Goal: Information Seeking & Learning: Learn about a topic

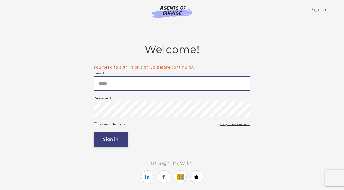
type input "**********"
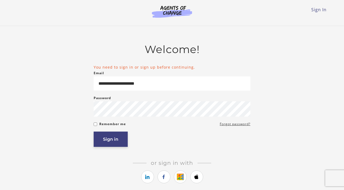
click at [115, 142] on button "Sign in" at bounding box center [111, 139] width 34 height 15
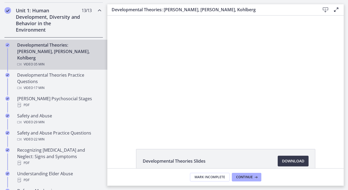
scroll to position [235, 0]
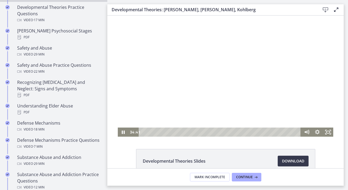
click at [212, 102] on div at bounding box center [226, 76] width 216 height 121
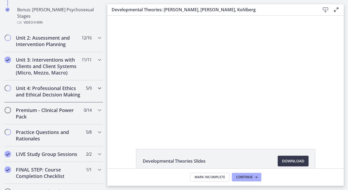
scroll to position [447, 0]
click at [62, 86] on h2 "Unit 4: Professional Ethics and Ethical Decision Making" at bounding box center [49, 91] width 66 height 13
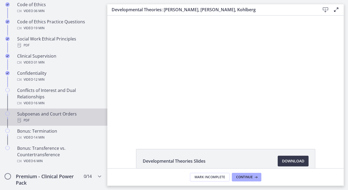
scroll to position [288, 0]
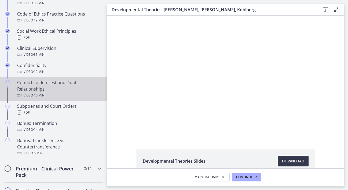
click at [58, 99] on div "Video · 16 min" at bounding box center [59, 95] width 84 height 6
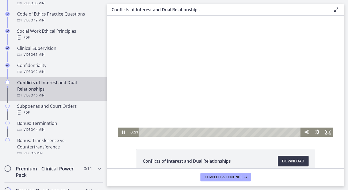
click at [238, 93] on div at bounding box center [226, 76] width 216 height 121
drag, startPoint x: 144, startPoint y: 131, endPoint x: 131, endPoint y: 131, distance: 12.9
click at [131, 131] on div "0:00 0:00" at bounding box center [215, 132] width 173 height 9
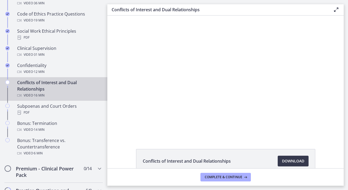
click at [235, 59] on div at bounding box center [226, 76] width 216 height 121
click at [118, 16] on button "Pause: cthlvd1d06jc72h4kvd0.mp4" at bounding box center [118, 16] width 0 height 0
click at [118, 16] on button "Play Video: cthlvd1d06jc72h4kvd0.mp4" at bounding box center [118, 16] width 0 height 0
click at [118, 16] on button "Pause: cthlvd1d06jc72h4kvd0.mp4" at bounding box center [118, 16] width 0 height 0
click at [118, 16] on button "Play Video: cthlvd1d06jc72h4kvd0.mp4" at bounding box center [118, 16] width 0 height 0
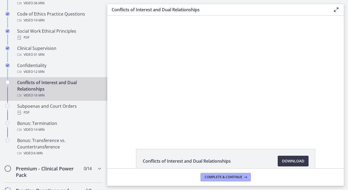
click at [118, 16] on button "Pause: cthlvd1d06jc72h4kvd0.mp4" at bounding box center [118, 16] width 0 height 0
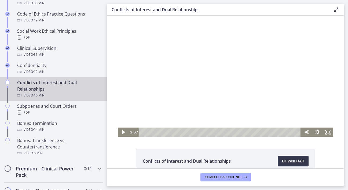
click at [173, 116] on div at bounding box center [226, 76] width 216 height 121
click at [329, 132] on icon "Fullscreen" at bounding box center [328, 132] width 11 height 9
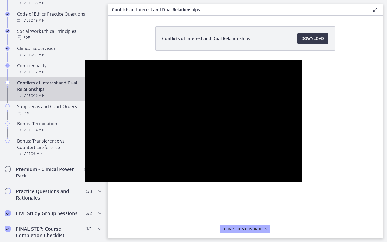
click at [287, 170] on button "Unfullscreen" at bounding box center [294, 176] width 14 height 12
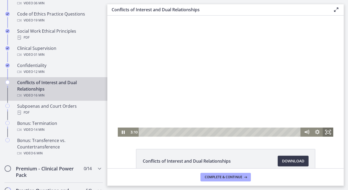
click at [329, 130] on icon "Fullscreen" at bounding box center [328, 132] width 11 height 9
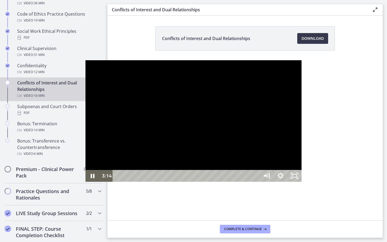
click at [249, 120] on div at bounding box center [193, 120] width 216 height 121
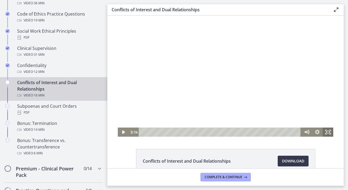
click at [327, 133] on icon "Fullscreen" at bounding box center [328, 132] width 11 height 9
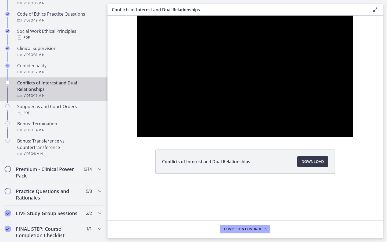
click at [339, 125] on button "Unfullscreen" at bounding box center [346, 131] width 14 height 12
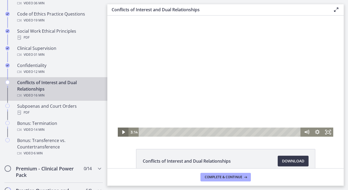
click at [122, 130] on icon "Play Video" at bounding box center [123, 132] width 11 height 9
click at [326, 133] on rect "Fullscreen" at bounding box center [328, 132] width 4 height 3
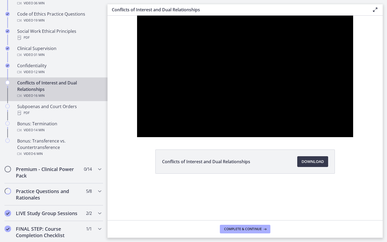
click at [339, 125] on button "Unfullscreen" at bounding box center [346, 131] width 14 height 12
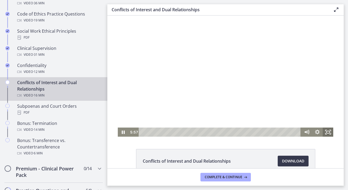
click at [328, 135] on icon "Fullscreen" at bounding box center [328, 132] width 11 height 9
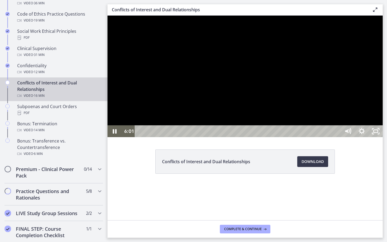
click at [310, 137] on div at bounding box center [244, 76] width 275 height 121
click at [314, 137] on div at bounding box center [244, 76] width 275 height 121
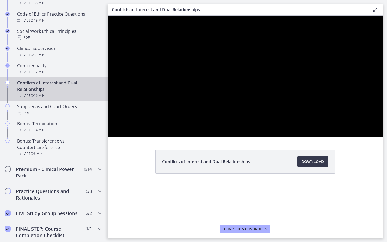
click at [265, 137] on div at bounding box center [244, 76] width 275 height 121
click at [107, 16] on button "Play Video: cthlvd1d06jc72h4kvd0.mp4" at bounding box center [107, 16] width 0 height 0
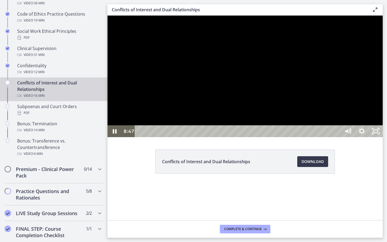
click at [268, 137] on div at bounding box center [244, 76] width 275 height 121
click at [107, 16] on button "Play Video: cthlvd1d06jc72h4kvd0.mp4" at bounding box center [107, 16] width 0 height 0
click at [348, 137] on div at bounding box center [244, 76] width 275 height 121
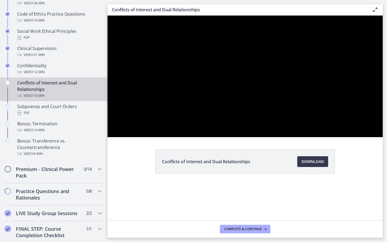
click at [348, 137] on div at bounding box center [244, 76] width 275 height 121
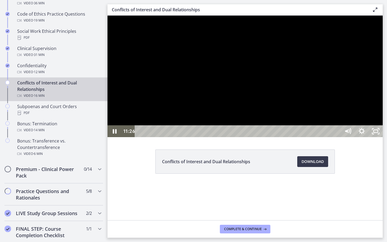
click at [340, 137] on div at bounding box center [244, 76] width 275 height 121
click at [338, 137] on div at bounding box center [244, 76] width 275 height 121
click at [337, 137] on div "15:34" at bounding box center [238, 131] width 197 height 12
click at [337, 137] on div "15:57" at bounding box center [238, 131] width 197 height 12
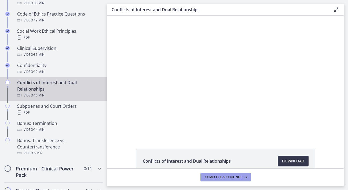
click at [236, 179] on span "Complete & continue" at bounding box center [224, 177] width 38 height 4
